Goal: Task Accomplishment & Management: Manage account settings

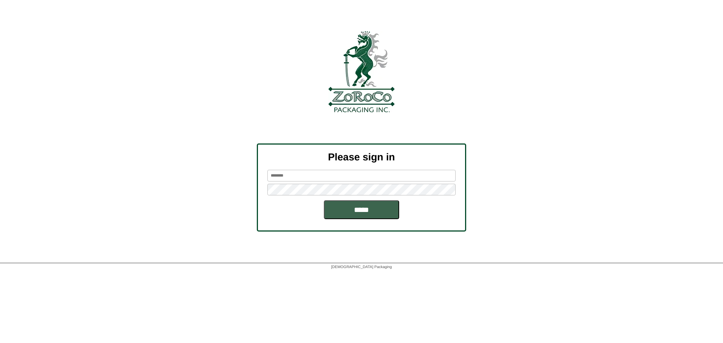
type input "******"
click at [386, 206] on input "*****" at bounding box center [361, 209] width 75 height 19
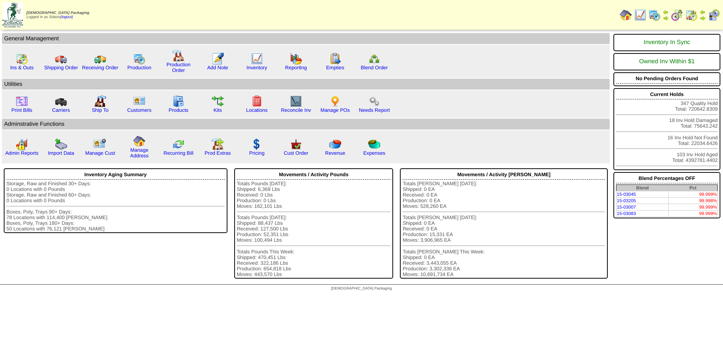
click at [691, 14] on img at bounding box center [692, 15] width 12 height 12
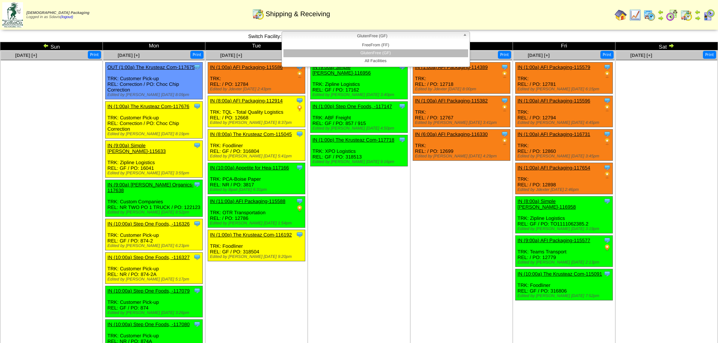
click at [429, 35] on span "GlutenFree (GF)" at bounding box center [372, 36] width 175 height 9
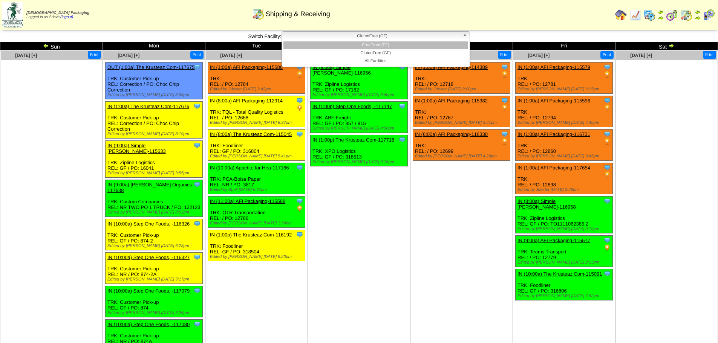
click at [380, 44] on li "FreeFrom (FF)" at bounding box center [375, 45] width 185 height 8
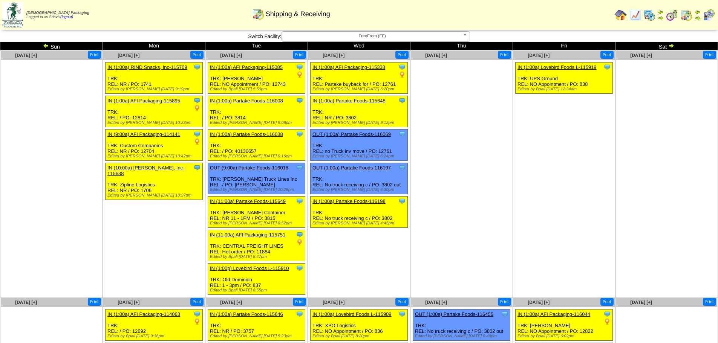
click at [649, 15] on img at bounding box center [649, 15] width 12 height 12
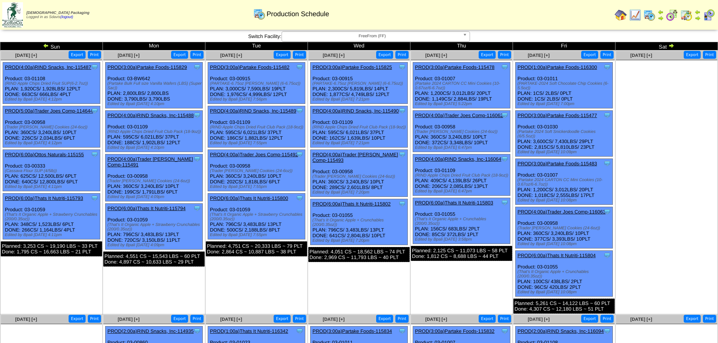
click at [671, 47] on img at bounding box center [671, 46] width 6 height 6
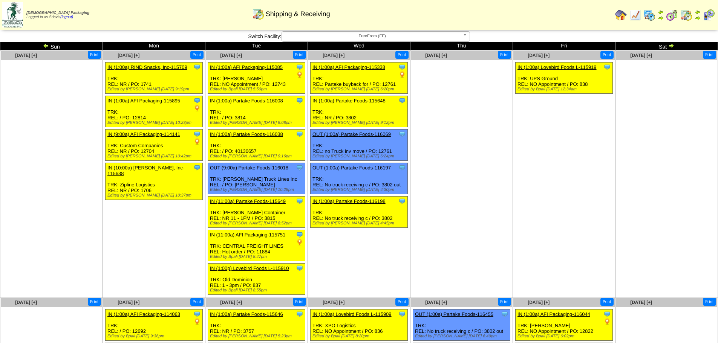
click at [636, 14] on img at bounding box center [635, 15] width 12 height 12
click at [670, 15] on img at bounding box center [672, 15] width 12 height 12
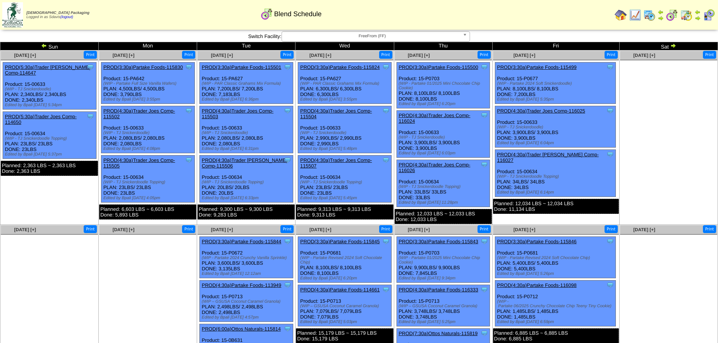
click at [672, 47] on img at bounding box center [673, 46] width 6 height 6
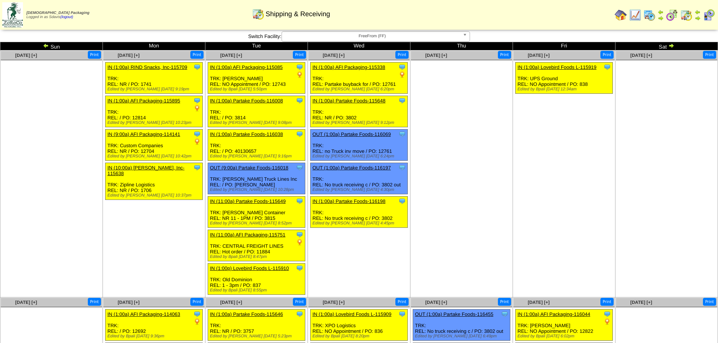
click at [673, 46] on img at bounding box center [671, 46] width 6 height 6
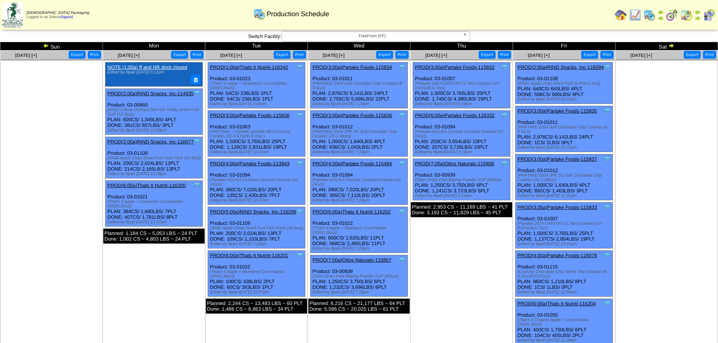
click at [671, 47] on img at bounding box center [671, 46] width 6 height 6
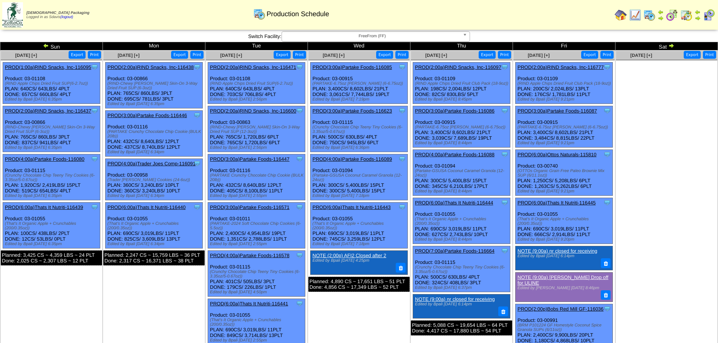
click at [672, 45] on img at bounding box center [671, 46] width 6 height 6
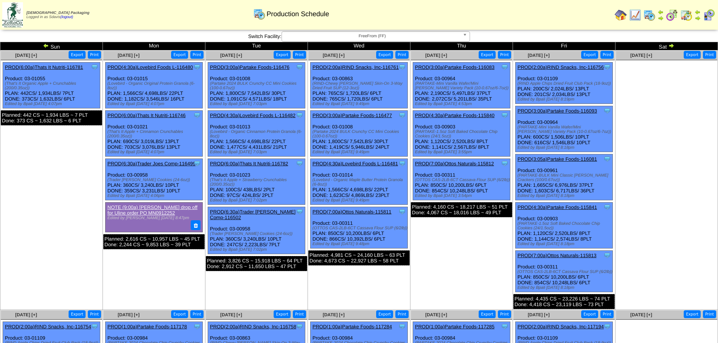
click at [672, 45] on img at bounding box center [671, 46] width 6 height 6
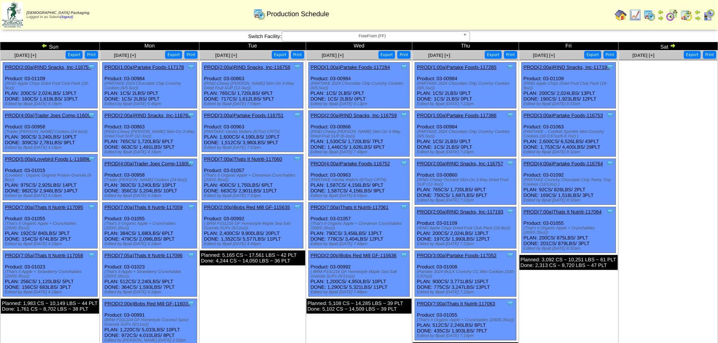
click at [670, 46] on img at bounding box center [672, 46] width 6 height 6
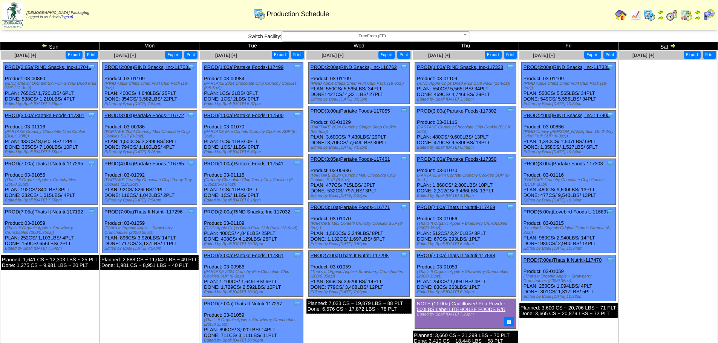
click at [670, 46] on img at bounding box center [672, 46] width 6 height 6
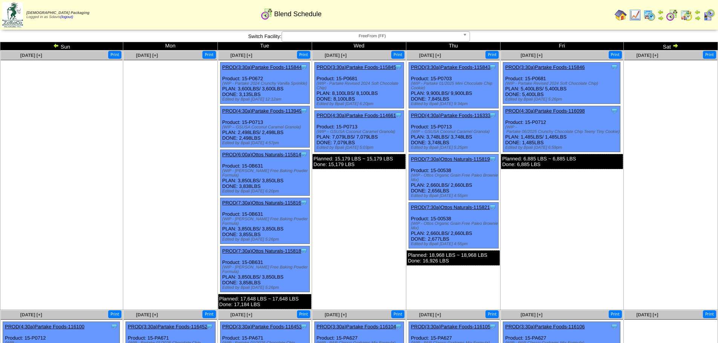
click at [672, 47] on img at bounding box center [675, 46] width 6 height 6
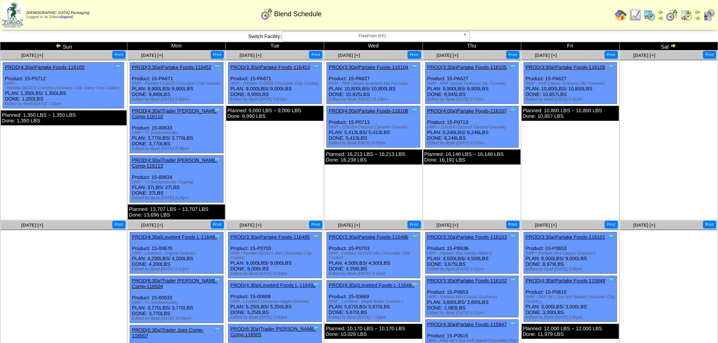
click at [672, 47] on img at bounding box center [673, 46] width 6 height 6
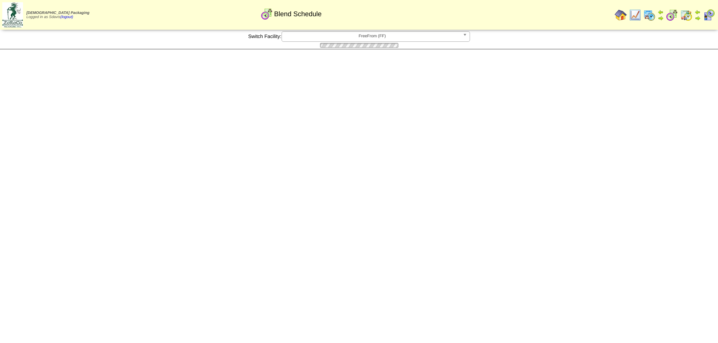
drag, startPoint x: 0, startPoint y: 0, endPoint x: 672, endPoint y: 47, distance: 674.0
click at [0, 0] on td "Sat" at bounding box center [0, 0] width 0 height 0
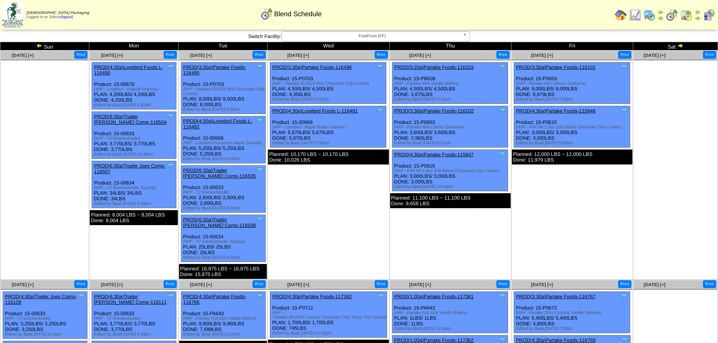
click at [682, 46] on img at bounding box center [680, 46] width 6 height 6
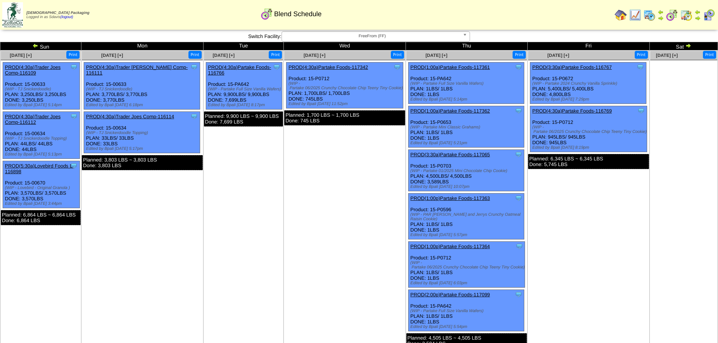
click at [687, 47] on img at bounding box center [688, 46] width 6 height 6
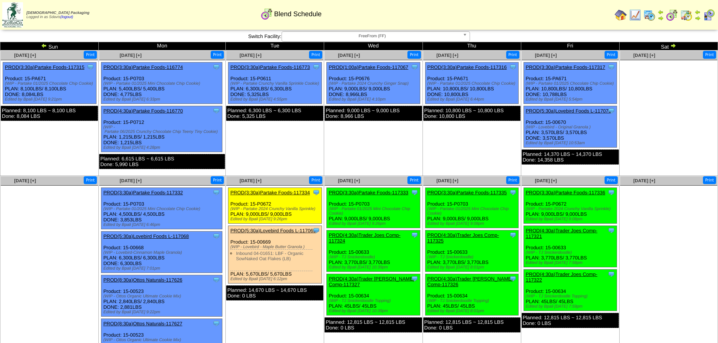
click at [673, 46] on img at bounding box center [673, 46] width 6 height 6
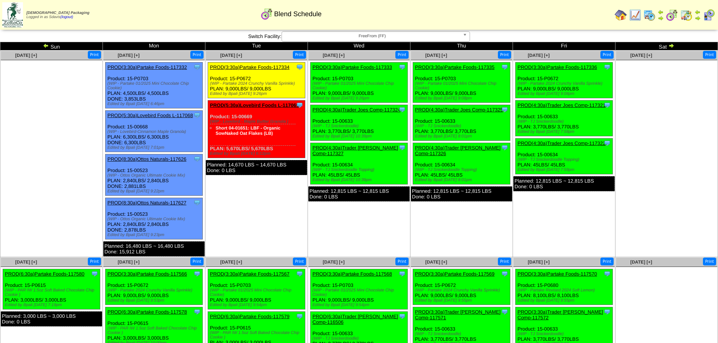
click at [467, 68] on link "PROD(3:30a)Partake Foods-117335" at bounding box center [454, 67] width 79 height 6
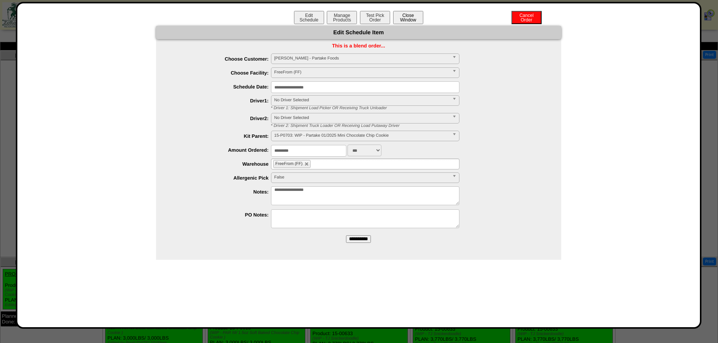
click at [410, 18] on button "Close Window" at bounding box center [408, 17] width 30 height 13
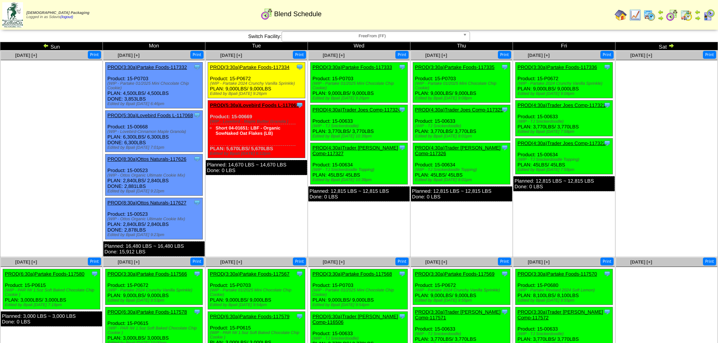
click at [360, 67] on link "PROD(3:30a)Partake Foods-117333" at bounding box center [351, 67] width 79 height 6
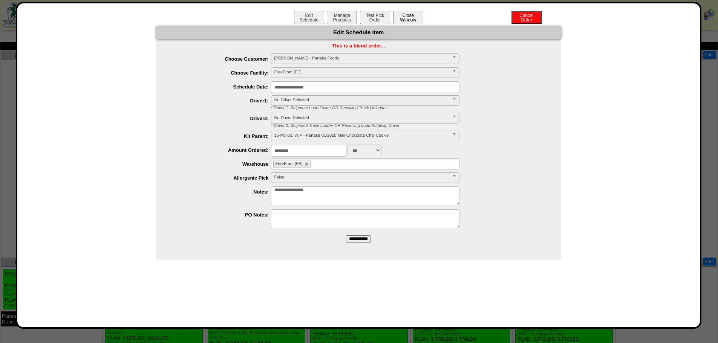
click at [409, 18] on button "Close Window" at bounding box center [408, 17] width 30 height 13
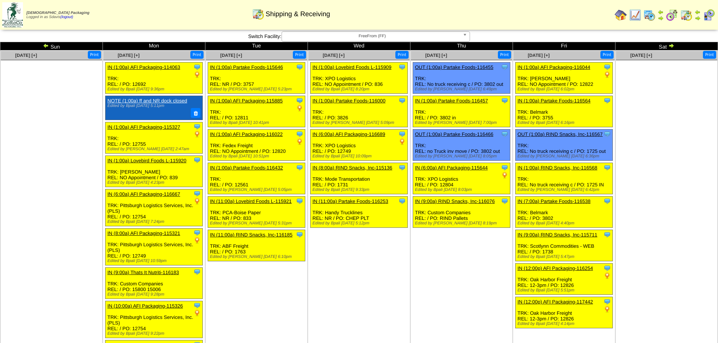
click at [673, 47] on img at bounding box center [671, 46] width 6 height 6
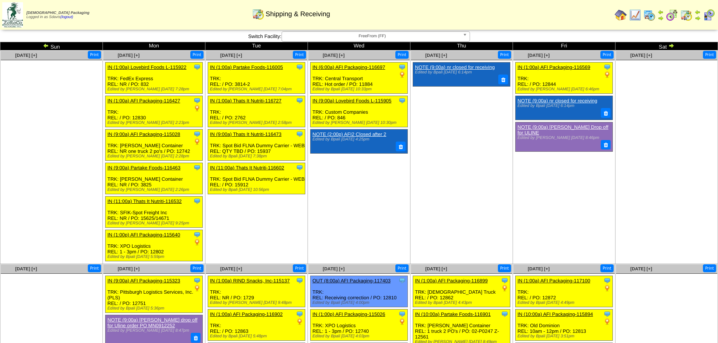
click at [673, 47] on img at bounding box center [671, 46] width 6 height 6
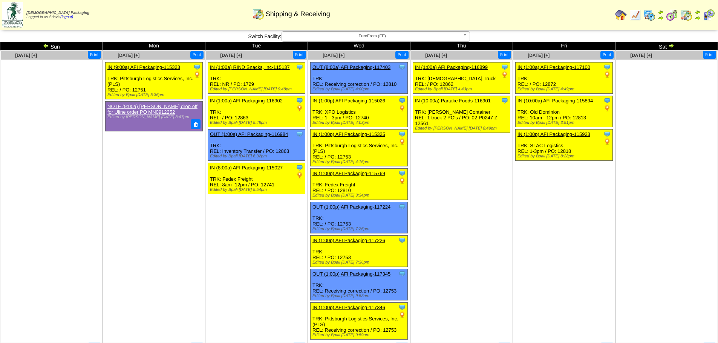
click at [671, 47] on img at bounding box center [671, 46] width 6 height 6
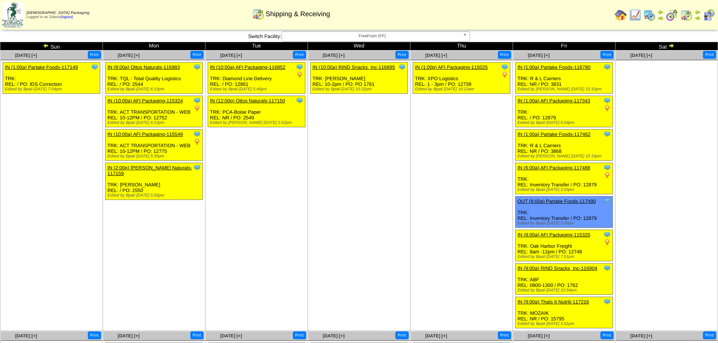
click at [671, 47] on img at bounding box center [671, 46] width 6 height 6
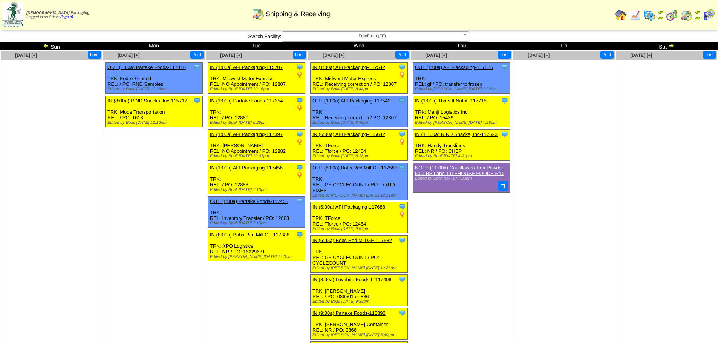
click at [671, 47] on img at bounding box center [671, 46] width 6 height 6
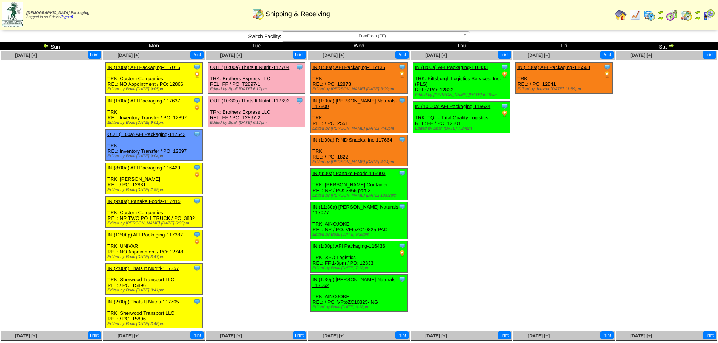
click at [671, 47] on img at bounding box center [671, 46] width 6 height 6
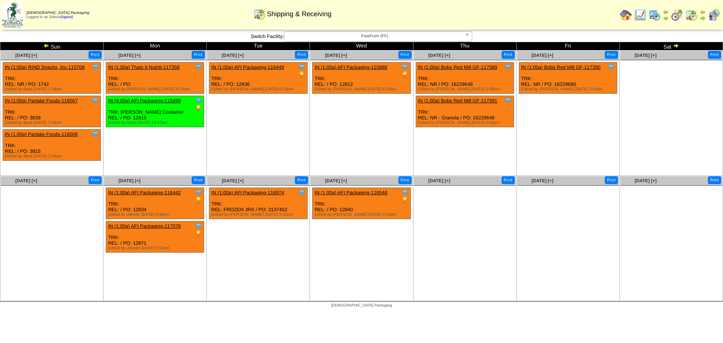
click at [47, 44] on img at bounding box center [46, 46] width 6 height 6
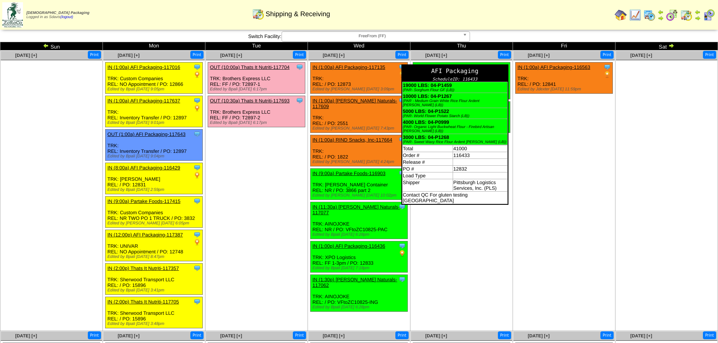
click at [489, 69] on div "AFI Packaging" at bounding box center [454, 71] width 105 height 12
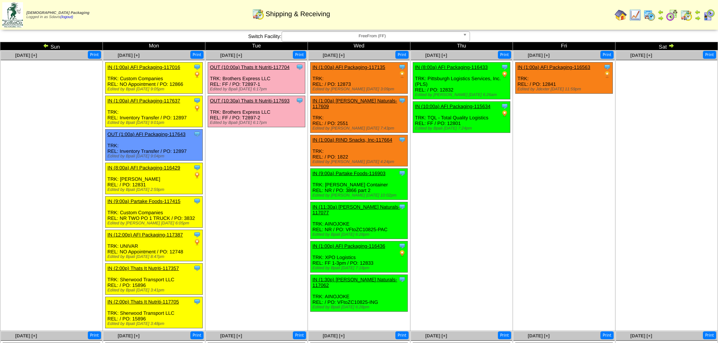
click at [468, 55] on div "Print" at bounding box center [486, 55] width 51 height 8
click at [445, 68] on link "IN (8:00a) AFI Packaging-116433" at bounding box center [451, 67] width 73 height 6
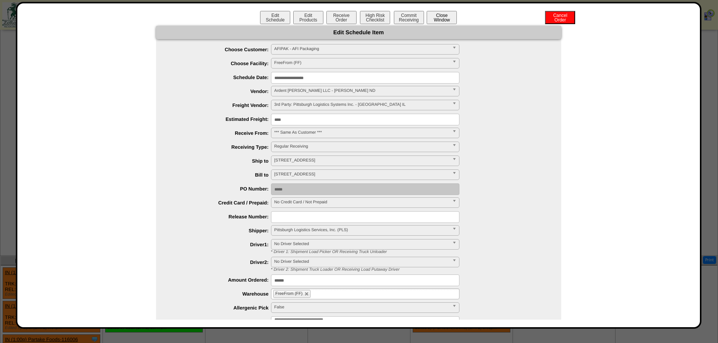
click at [432, 16] on button "Close Window" at bounding box center [441, 17] width 30 height 13
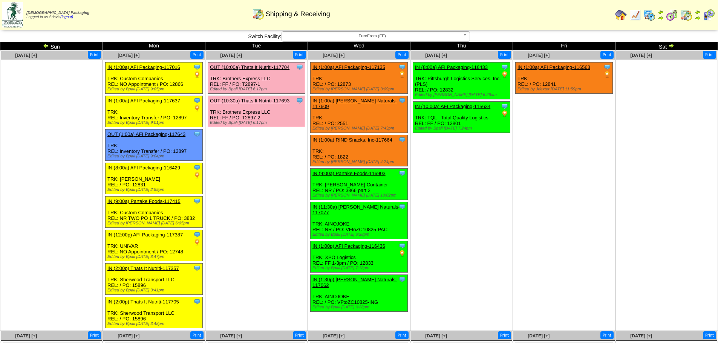
click at [225, 101] on link "OUT (10:30a) Thats It Nutriti-117693" at bounding box center [249, 101] width 79 height 6
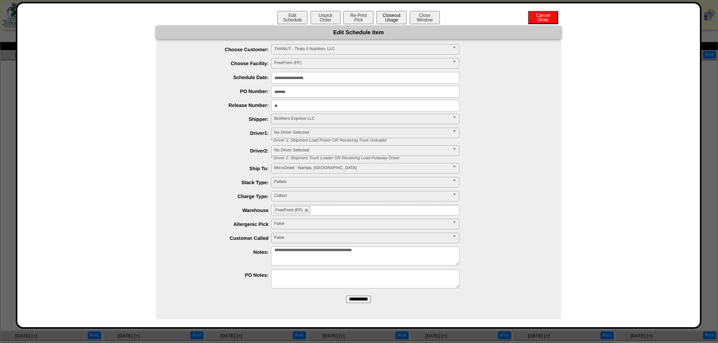
click at [392, 15] on button "Closeout Usage" at bounding box center [391, 17] width 30 height 13
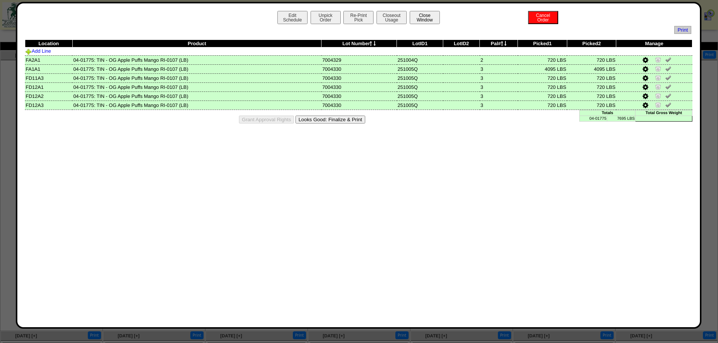
click at [426, 16] on button "Close Window" at bounding box center [424, 17] width 30 height 13
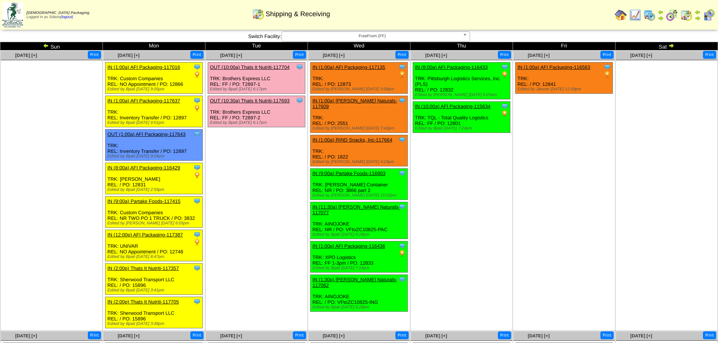
click at [270, 102] on link "OUT (10:30a) Thats It Nutriti-117693" at bounding box center [249, 101] width 79 height 6
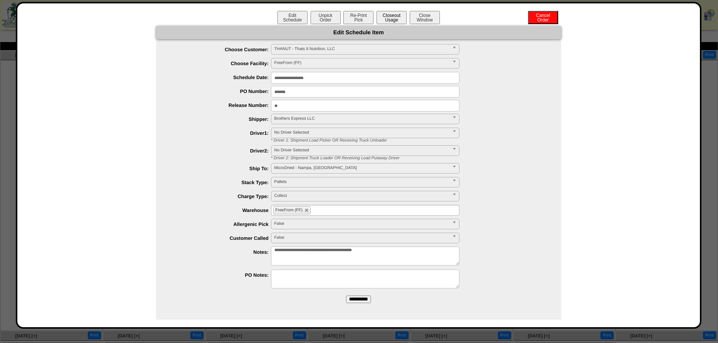
click at [397, 21] on button "Closeout Usage" at bounding box center [391, 17] width 30 height 13
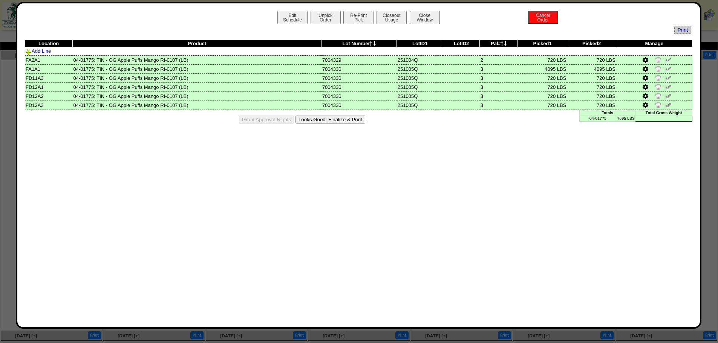
drag, startPoint x: 592, startPoint y: 70, endPoint x: 595, endPoint y: 75, distance: 6.3
click at [595, 75] on tbody "Location Product Lot Number LotID1 LotID2 Pal# Picked1 Picked2 [GEOGRAPHIC_DATA…" at bounding box center [358, 75] width 667 height 70
click at [508, 161] on div "Edit Schedule Unpick Order Re-Print Pick Closeout Usage Cancel Order Close Wind…" at bounding box center [358, 165] width 667 height 309
click at [426, 20] on button "Close Window" at bounding box center [424, 17] width 30 height 13
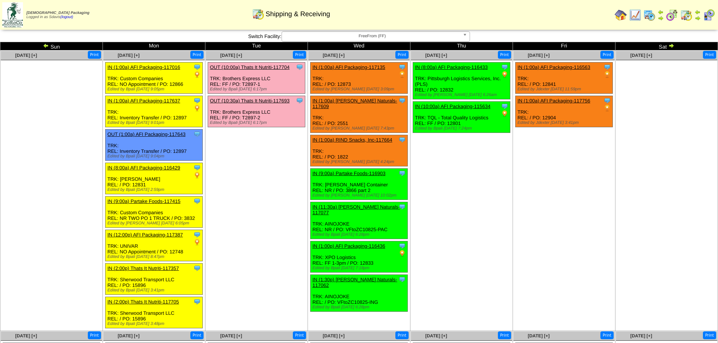
click at [272, 99] on link "OUT (10:30a) Thats It Nutriti-117693" at bounding box center [249, 101] width 79 height 6
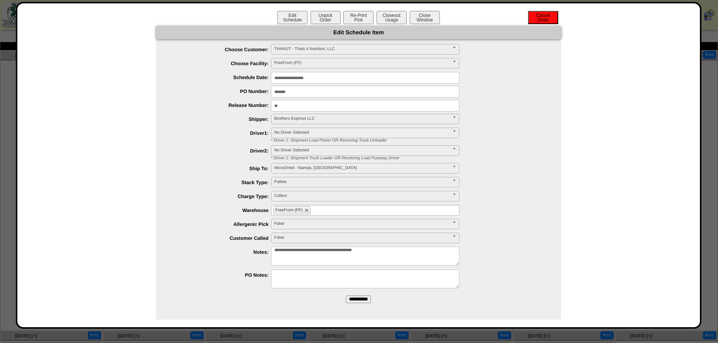
click at [539, 18] on button "Cancel Order" at bounding box center [543, 17] width 30 height 13
click at [424, 16] on button "Close Window" at bounding box center [424, 17] width 30 height 13
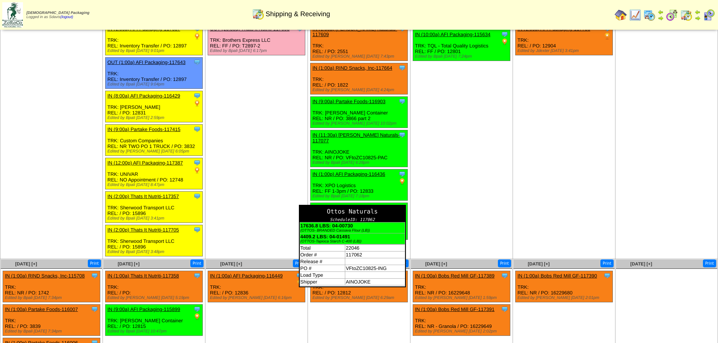
scroll to position [75, 0]
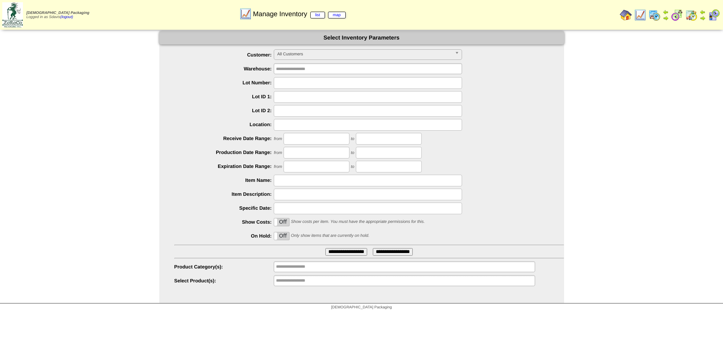
click at [301, 126] on input "text" at bounding box center [368, 125] width 188 height 12
type input "****"
click at [325, 248] on input "**********" at bounding box center [346, 252] width 42 height 8
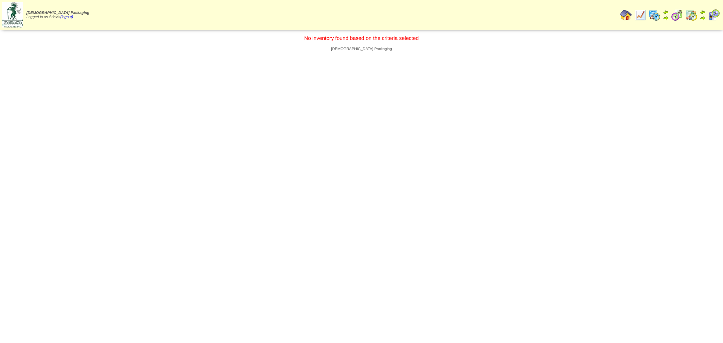
click at [639, 14] on img at bounding box center [640, 15] width 12 height 12
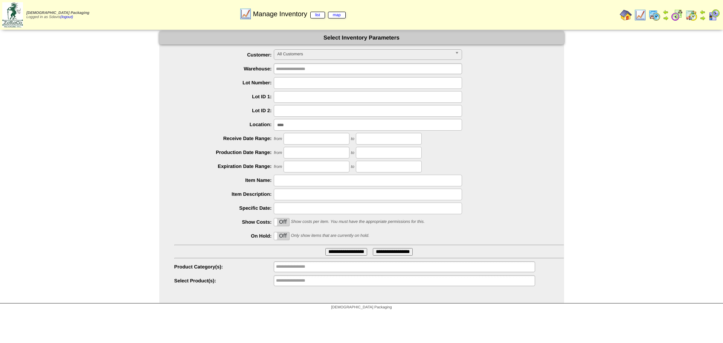
click at [304, 123] on input "****" at bounding box center [368, 125] width 188 height 12
type input "*****"
click at [325, 248] on input "**********" at bounding box center [346, 252] width 42 height 8
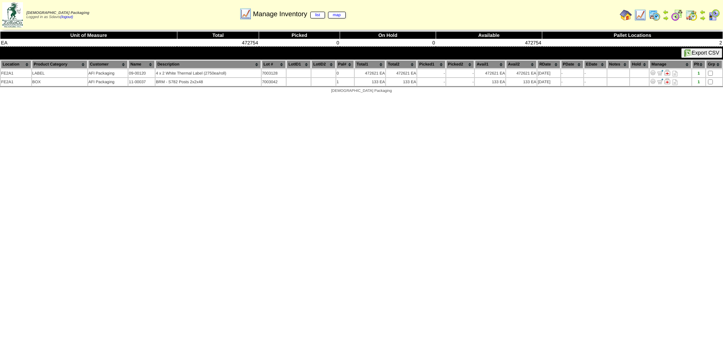
click at [641, 17] on img at bounding box center [640, 15] width 12 height 12
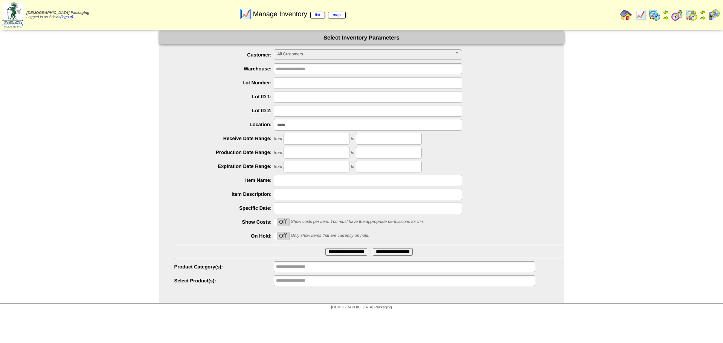
click at [305, 122] on input "*****" at bounding box center [368, 125] width 188 height 12
type input "*****"
click at [325, 248] on input "**********" at bounding box center [346, 252] width 42 height 8
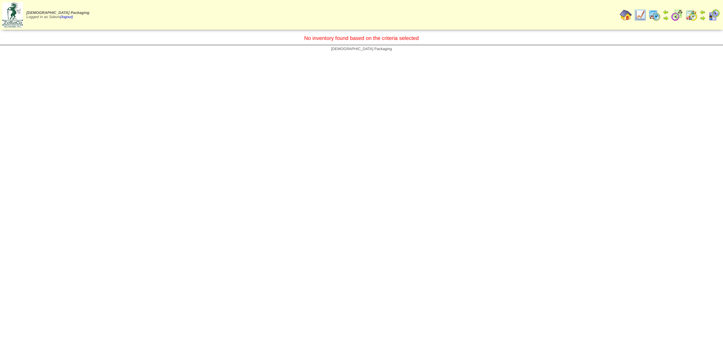
click at [642, 16] on img at bounding box center [640, 15] width 12 height 12
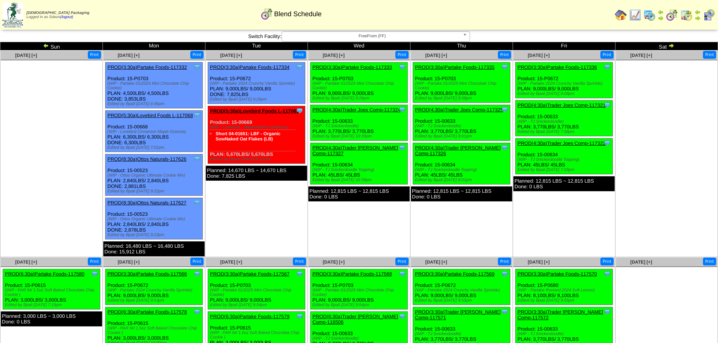
click at [469, 67] on link "PROD(3:30a)Partake Foods-117335" at bounding box center [454, 67] width 79 height 6
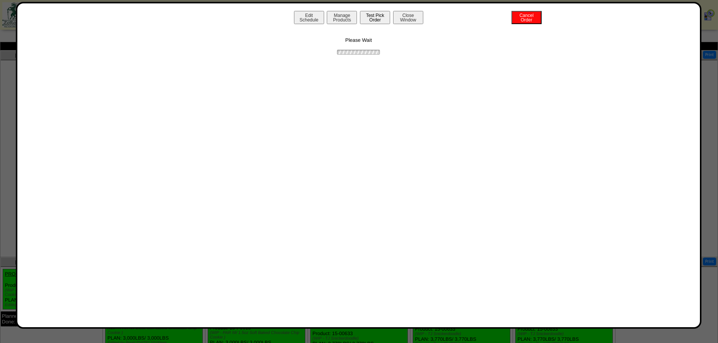
click at [380, 19] on button "Test Pick Order" at bounding box center [375, 17] width 30 height 13
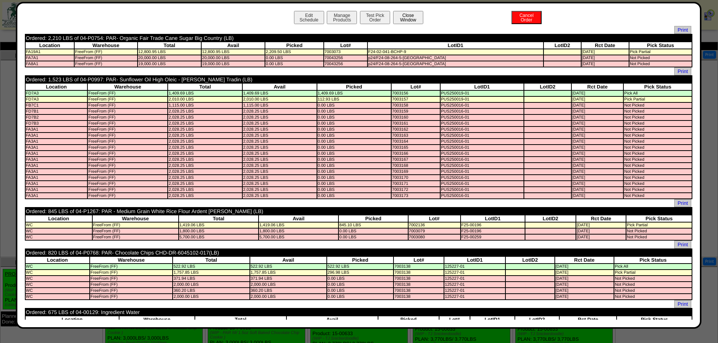
click at [408, 17] on button "Close Window" at bounding box center [408, 17] width 30 height 13
